Goal: Navigation & Orientation: Find specific page/section

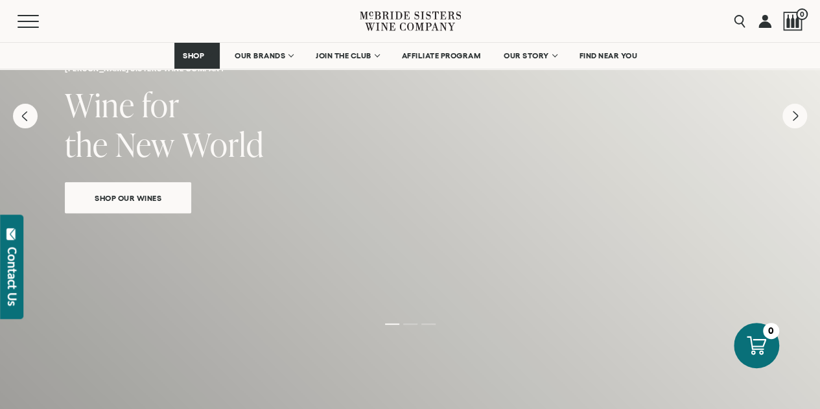
scroll to position [195, 0]
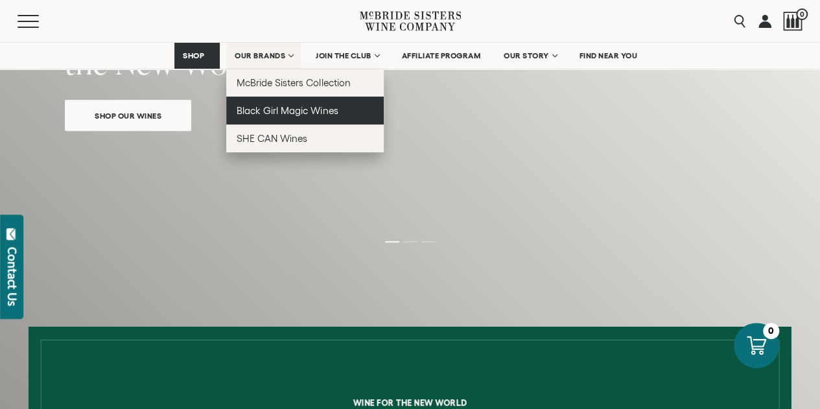
click at [285, 110] on span "Black Girl Magic Wines" at bounding box center [287, 110] width 101 height 11
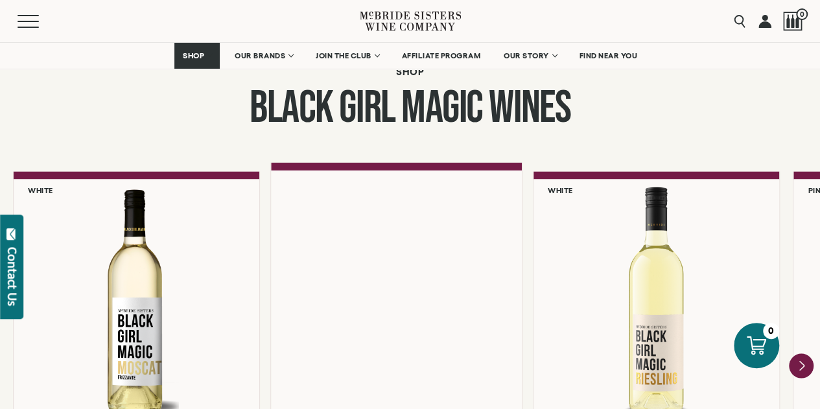
scroll to position [1167, 0]
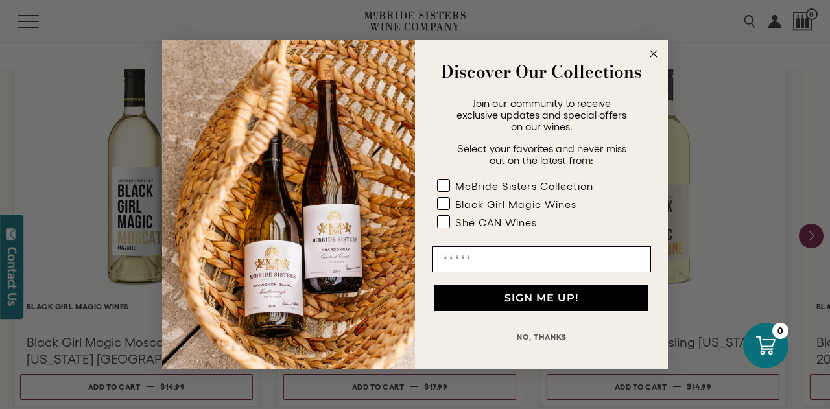
click at [648, 49] on circle "Close dialog" at bounding box center [654, 54] width 15 height 15
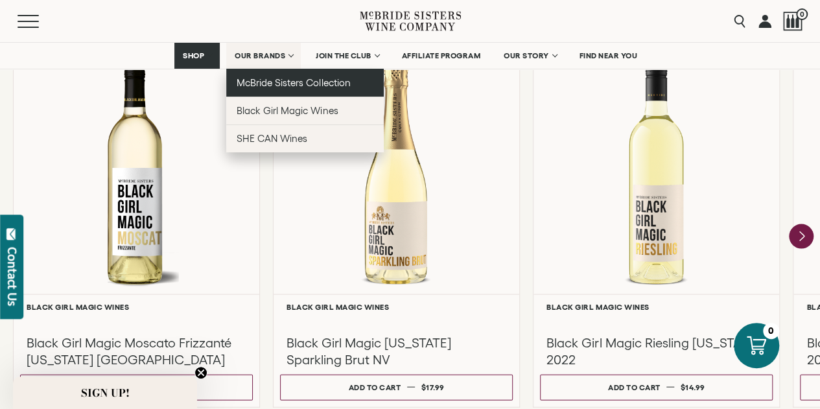
click at [261, 84] on span "McBride Sisters Collection" at bounding box center [294, 82] width 114 height 11
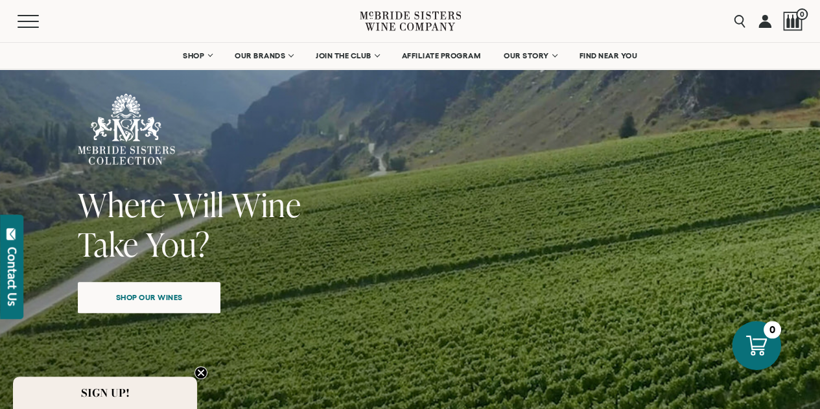
scroll to position [65, 0]
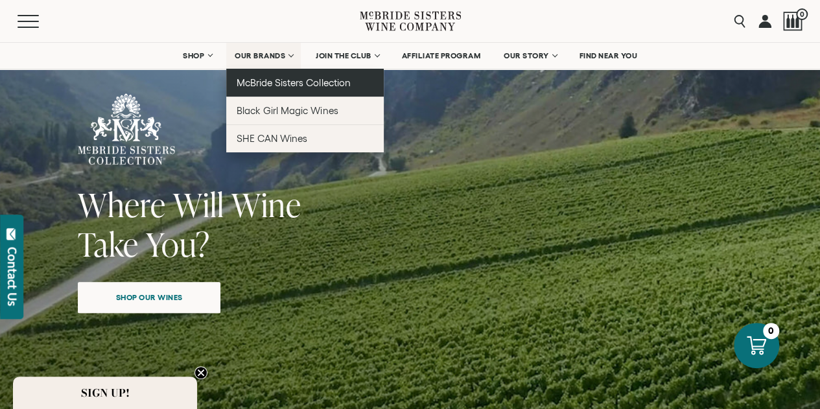
click at [261, 82] on span "McBride Sisters Collection" at bounding box center [294, 82] width 114 height 11
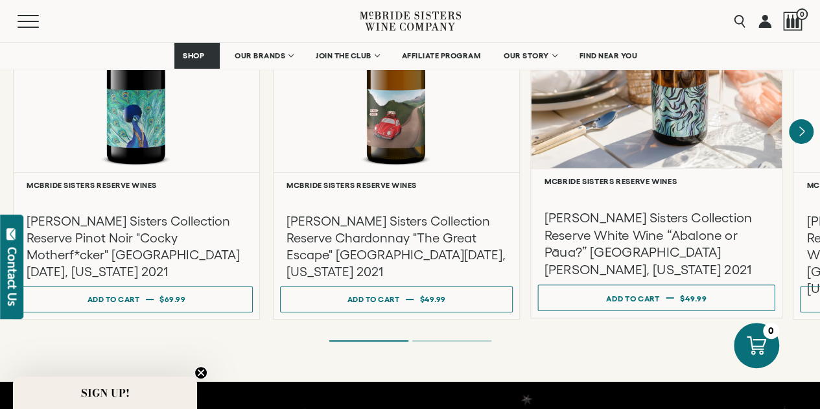
scroll to position [2270, 0]
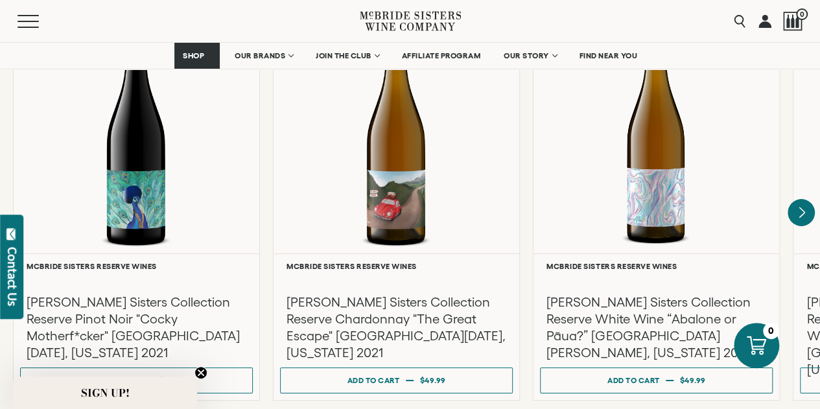
click at [800, 200] on icon "Next" at bounding box center [801, 213] width 27 height 27
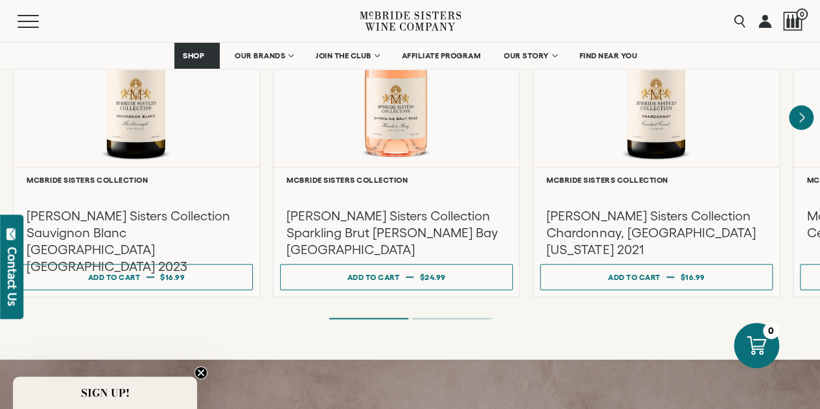
scroll to position [1232, 0]
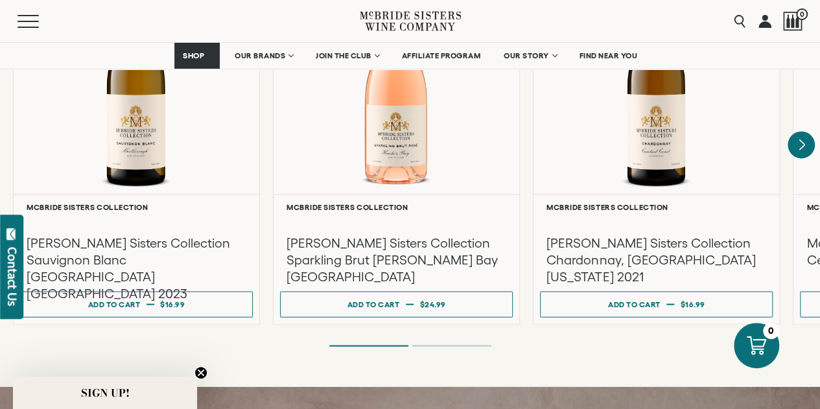
click at [801, 140] on icon "Next" at bounding box center [802, 145] width 5 height 10
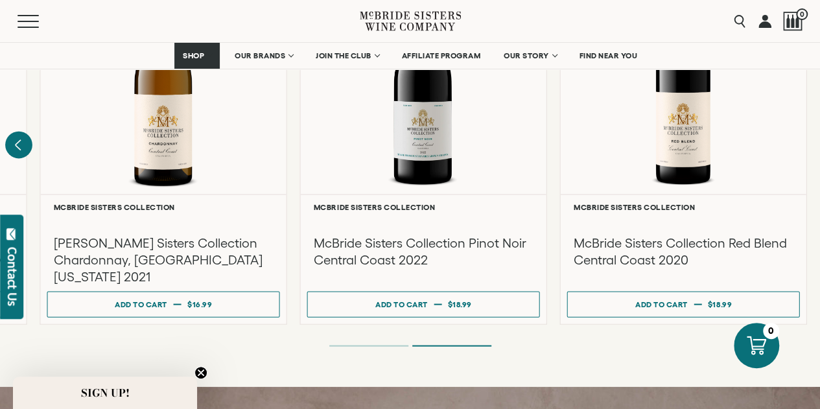
click at [19, 141] on icon "Previous" at bounding box center [18, 146] width 5 height 10
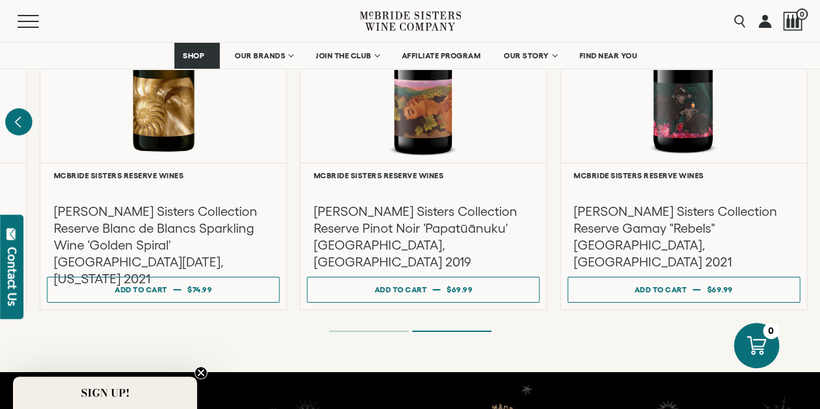
scroll to position [2334, 0]
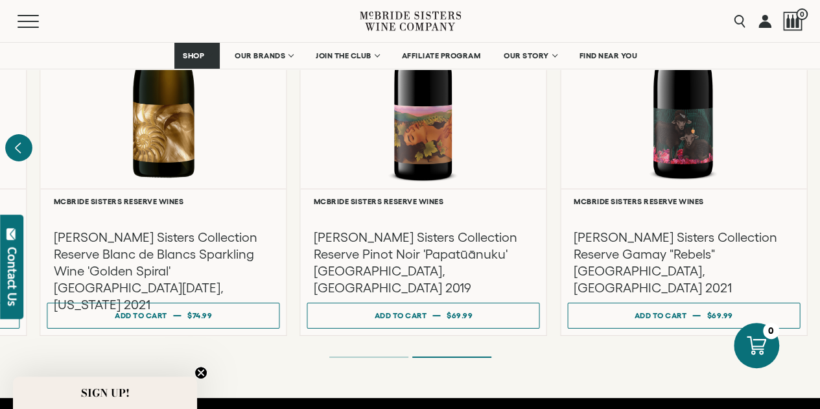
click at [22, 136] on icon "Previous" at bounding box center [18, 148] width 27 height 27
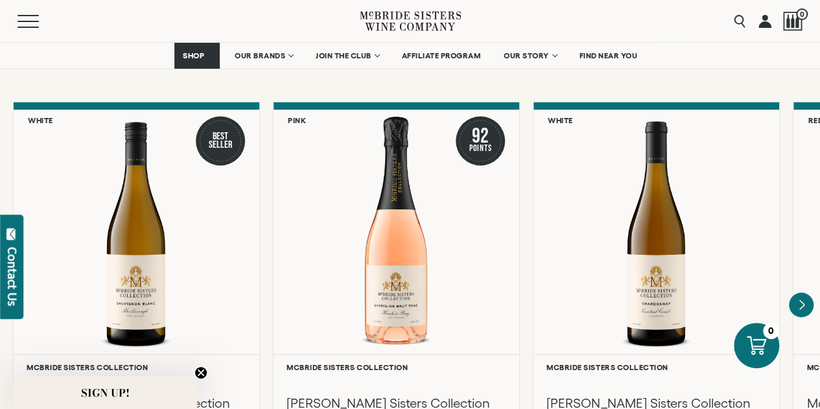
scroll to position [973, 0]
